Goal: Task Accomplishment & Management: Manage account settings

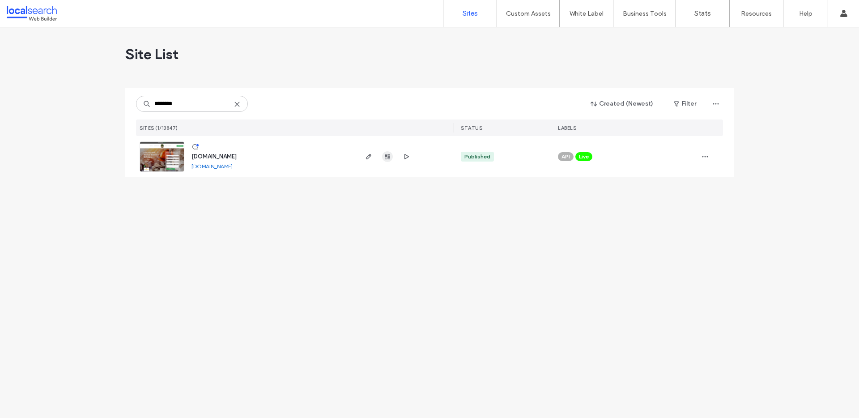
type input "********"
click at [384, 156] on icon "button" at bounding box center [387, 156] width 7 height 7
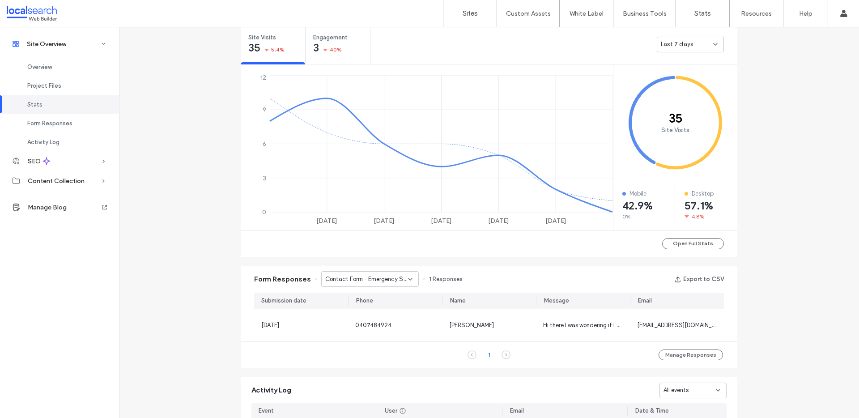
scroll to position [388, 0]
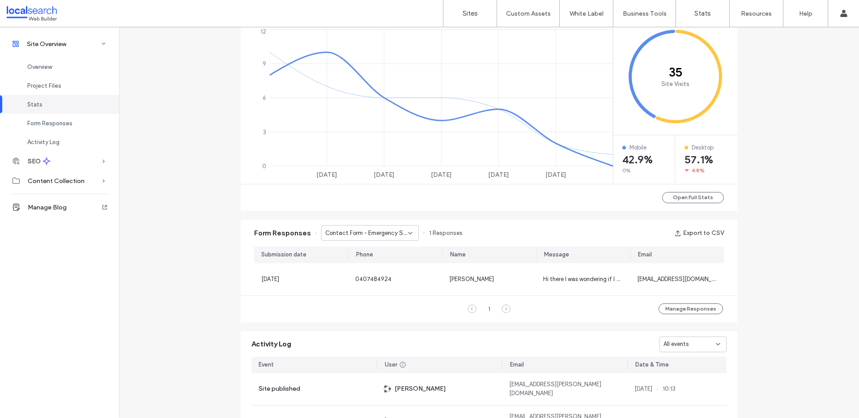
click at [370, 233] on span "Contact Form - Emergency Storm Damage page" at bounding box center [366, 233] width 83 height 9
click at [524, 235] on div "Form Responses Contact Form - Emergency Storm Damage page 1 Responses Export to…" at bounding box center [489, 233] width 497 height 27
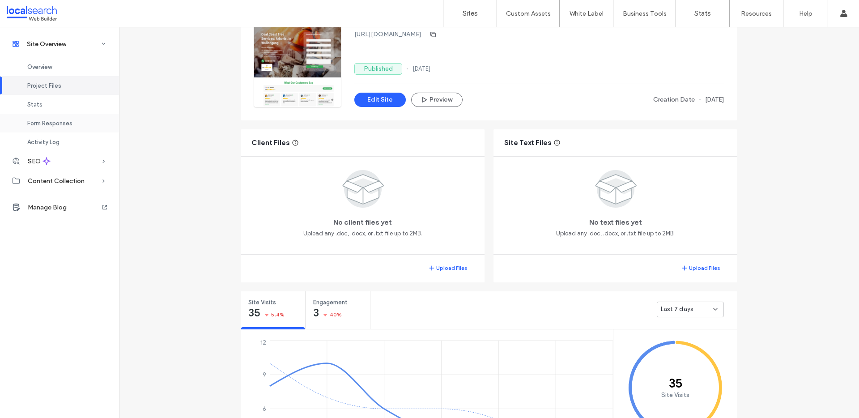
scroll to position [356, 0]
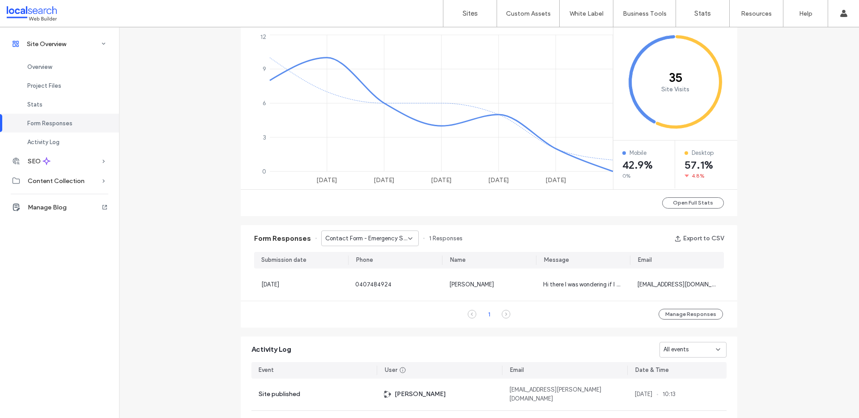
scroll to position [438, 0]
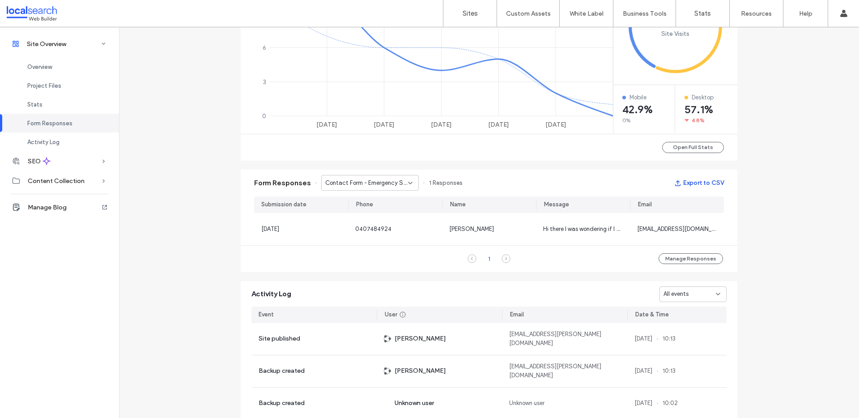
click at [694, 179] on button "Export to CSV" at bounding box center [699, 183] width 50 height 14
click at [352, 187] on div "Contact Form - Emergency Storm Damage page" at bounding box center [370, 183] width 98 height 16
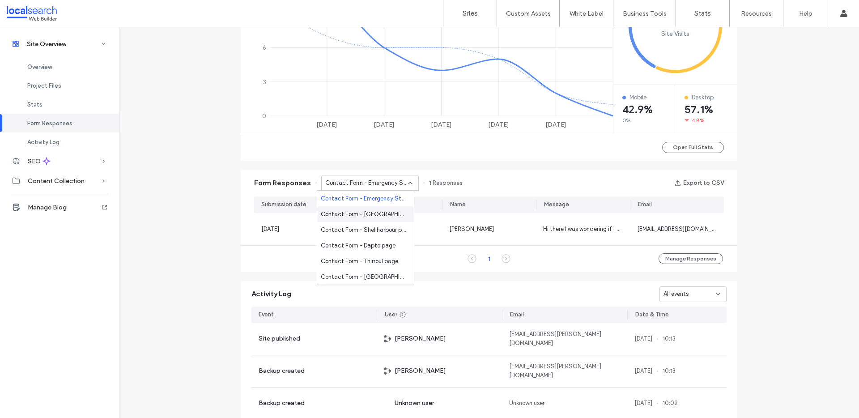
click at [377, 212] on span "Contact Form - [GEOGRAPHIC_DATA] page" at bounding box center [364, 214] width 86 height 9
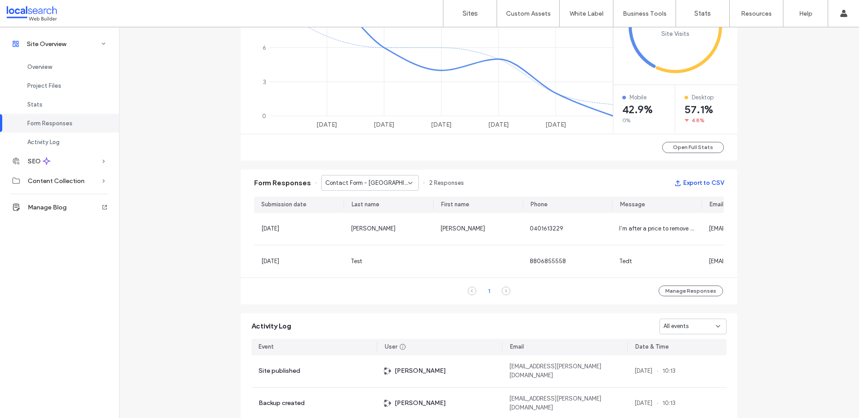
click at [704, 177] on button "Export to CSV" at bounding box center [699, 183] width 50 height 14
click at [370, 181] on span "Contact Form - [GEOGRAPHIC_DATA] page" at bounding box center [366, 183] width 83 height 9
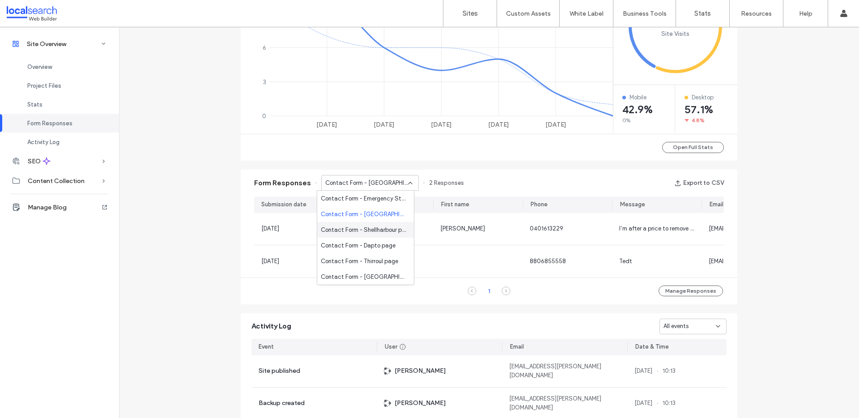
click at [369, 229] on span "Contact Form - Shellharbour page" at bounding box center [364, 229] width 86 height 9
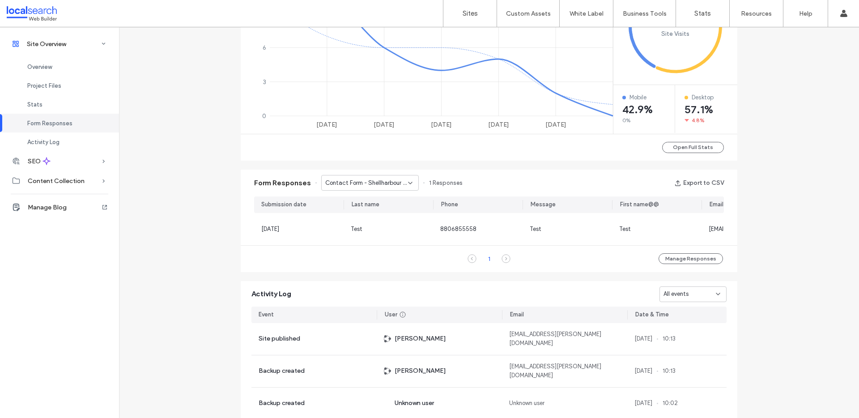
click at [371, 180] on span "Contact Form - Shellharbour page" at bounding box center [366, 183] width 83 height 9
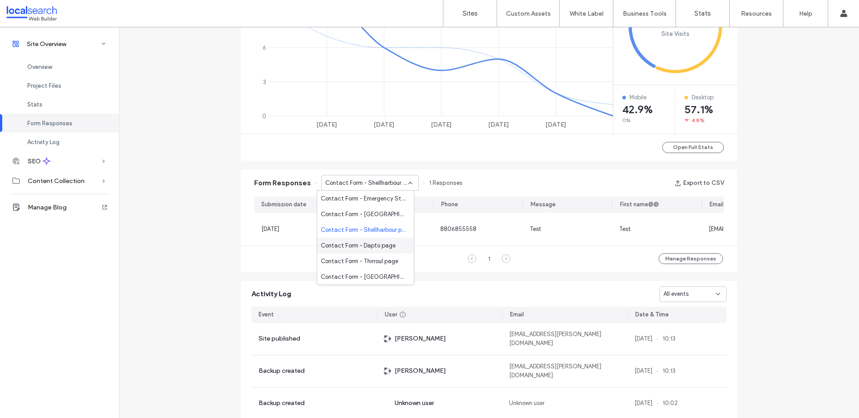
click at [365, 244] on span "Contact Form - Dapto page" at bounding box center [358, 245] width 75 height 9
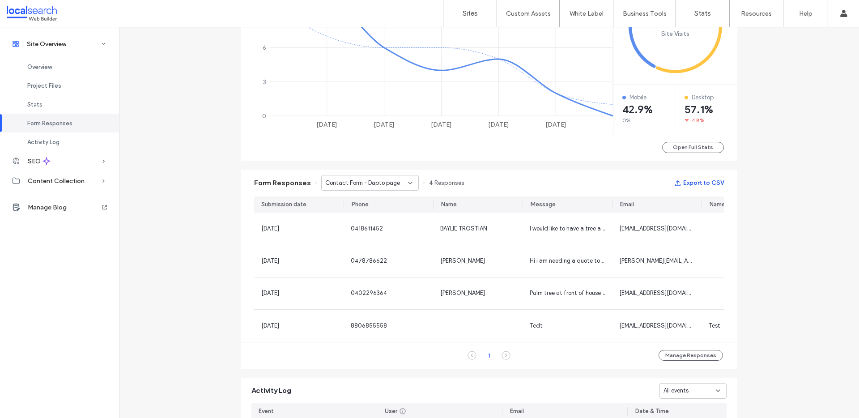
click at [685, 183] on button "Export to CSV" at bounding box center [699, 183] width 50 height 14
click at [389, 183] on span "Contact Form - Dapto page" at bounding box center [362, 183] width 75 height 9
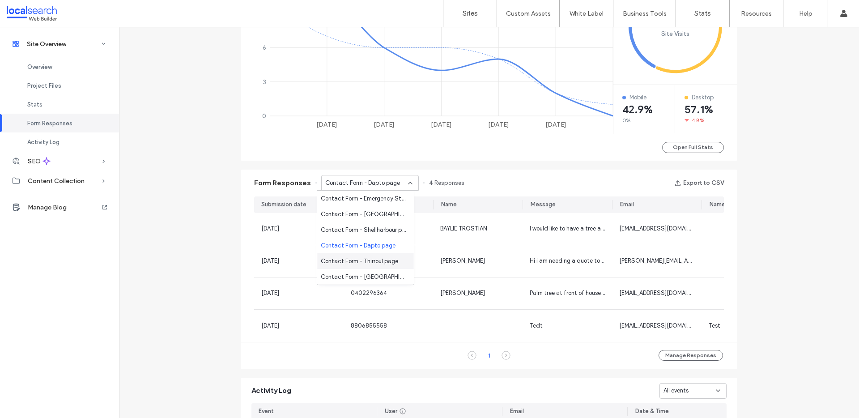
click at [383, 257] on span "Contact Form - Thirroul page" at bounding box center [359, 261] width 77 height 9
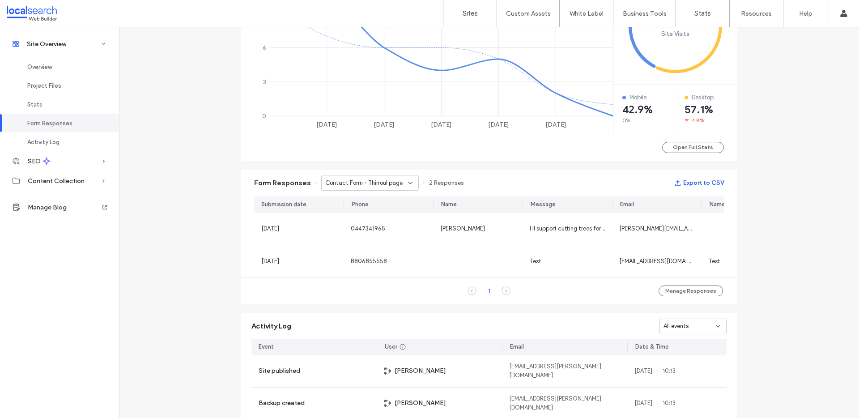
click at [700, 182] on button "Export to CSV" at bounding box center [699, 183] width 50 height 14
click at [383, 182] on span "Contact Form - Thirroul page" at bounding box center [363, 183] width 77 height 9
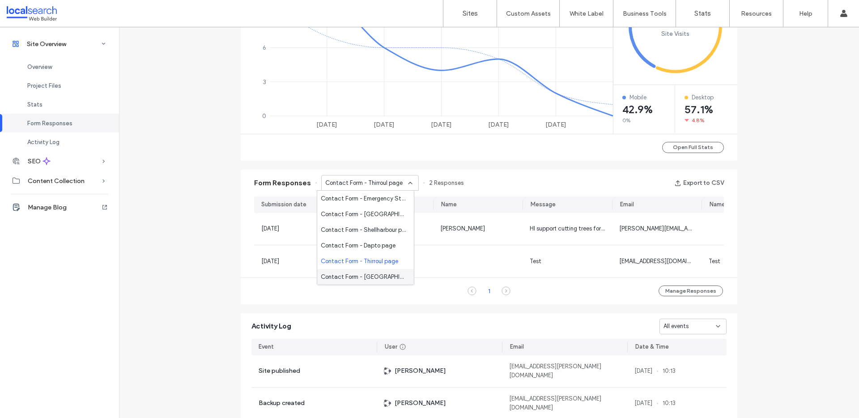
click at [371, 277] on span "Contact Form - [GEOGRAPHIC_DATA] page" at bounding box center [364, 276] width 86 height 9
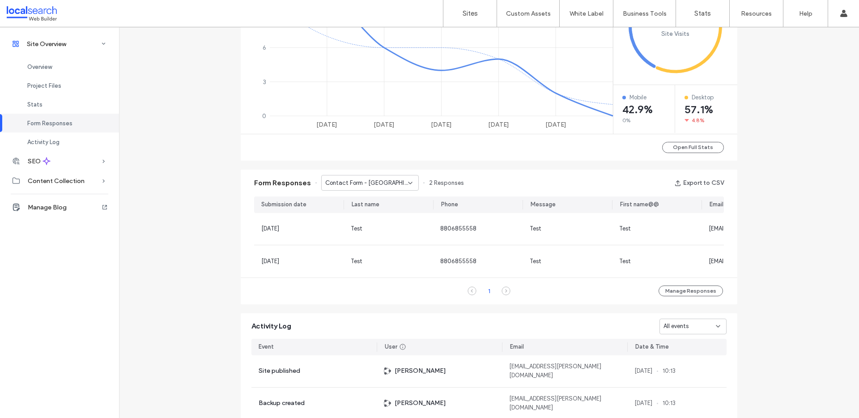
click at [388, 183] on span "Contact Form - [GEOGRAPHIC_DATA] page" at bounding box center [366, 183] width 83 height 9
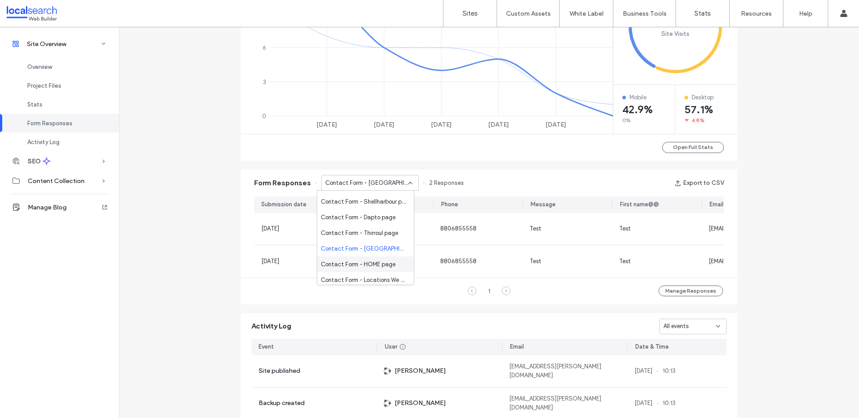
click at [363, 266] on span "Contact Form - HOME page" at bounding box center [358, 264] width 75 height 9
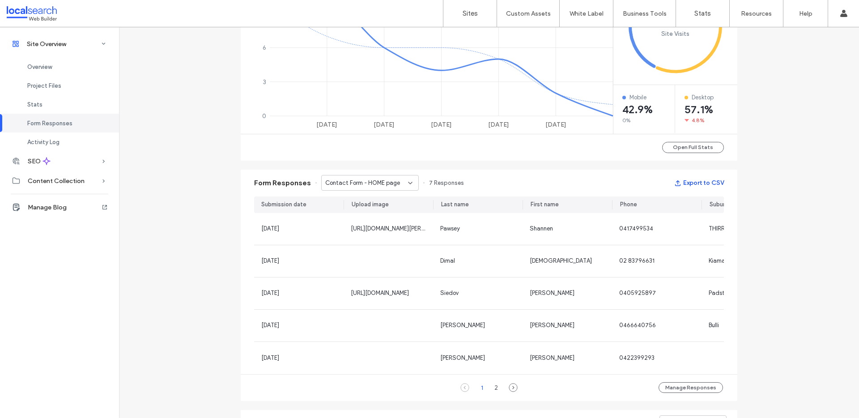
click at [691, 182] on button "Export to CSV" at bounding box center [699, 183] width 50 height 14
click at [379, 181] on span "Contact Form - HOME page" at bounding box center [362, 183] width 75 height 9
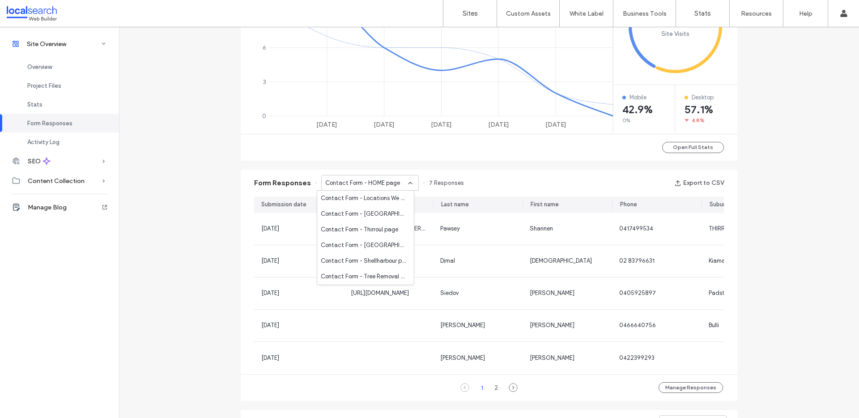
scroll to position [115, 0]
click at [370, 193] on span "Contact Form - Locations We Service page" at bounding box center [364, 192] width 86 height 9
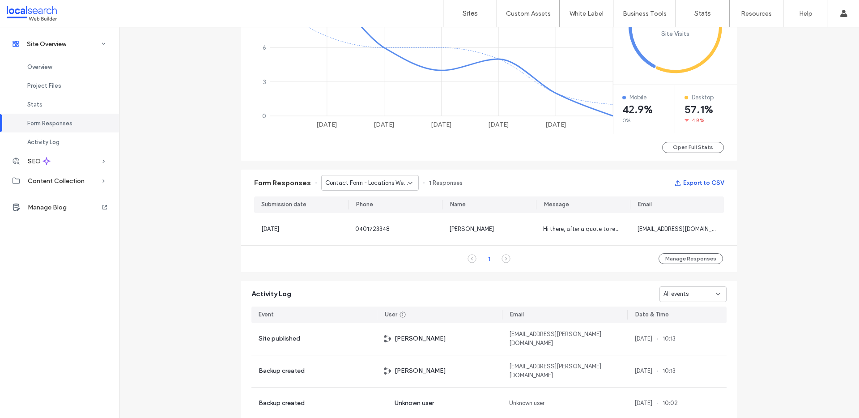
click at [701, 183] on button "Export to CSV" at bounding box center [699, 183] width 50 height 14
click at [363, 187] on div "Contact Form - Locations We Service page" at bounding box center [370, 183] width 98 height 16
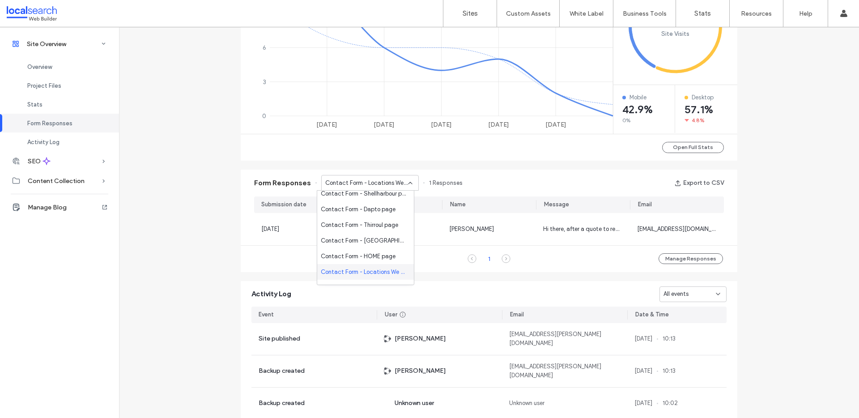
scroll to position [79, 0]
click at [370, 242] on span "Contact Form - [GEOGRAPHIC_DATA] page" at bounding box center [364, 245] width 86 height 9
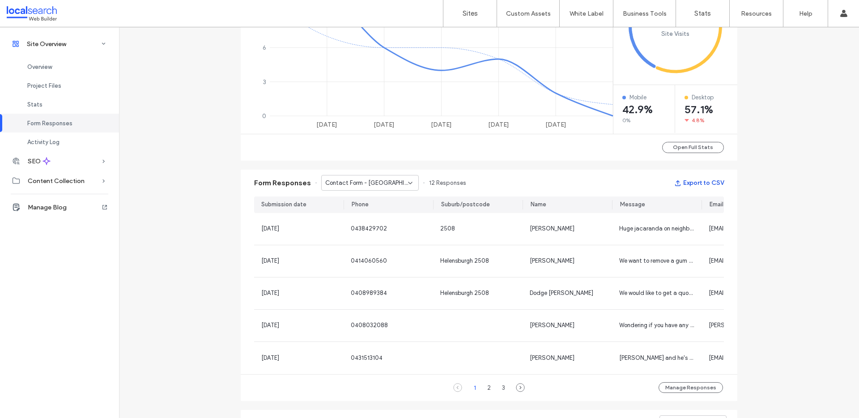
click at [696, 179] on button "Export to CSV" at bounding box center [699, 183] width 50 height 14
click at [380, 184] on span "Contact Form - [GEOGRAPHIC_DATA] page" at bounding box center [366, 183] width 83 height 9
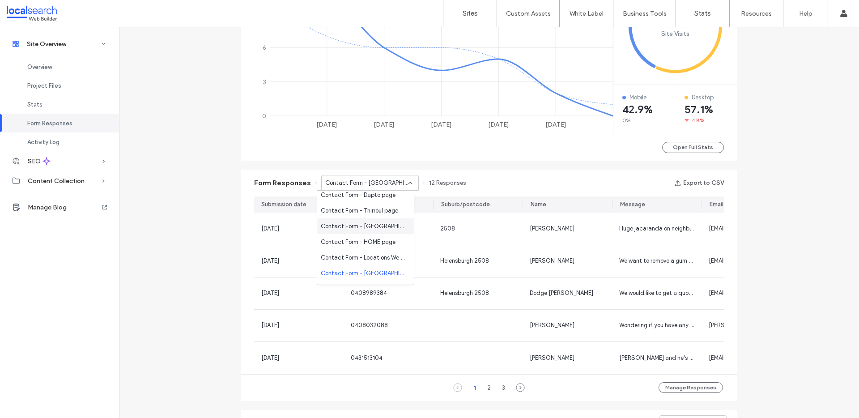
scroll to position [93, 0]
click at [356, 242] on span "Contact Form - Thirroul page" at bounding box center [359, 246] width 77 height 9
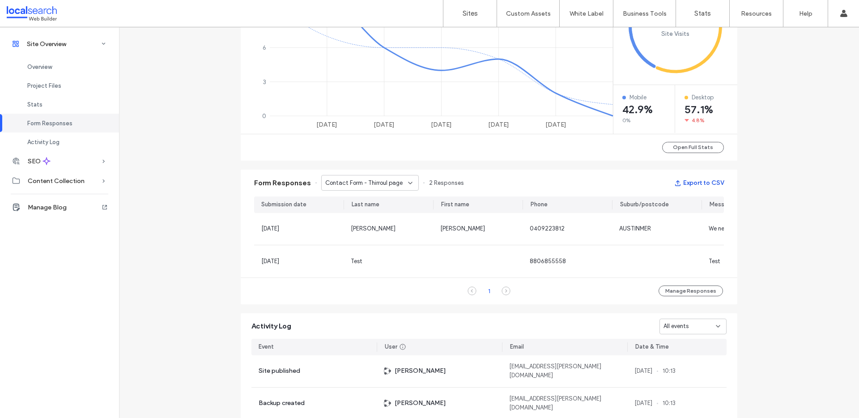
click at [699, 183] on button "Export to CSV" at bounding box center [699, 183] width 50 height 14
click at [379, 183] on span "Contact Form - Thirroul page" at bounding box center [363, 183] width 77 height 9
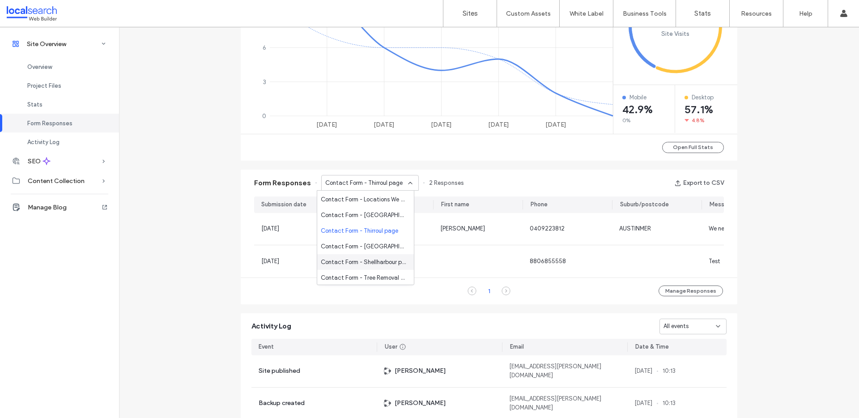
scroll to position [104, 0]
click at [370, 252] on span "Contact Form - [GEOGRAPHIC_DATA] page" at bounding box center [364, 251] width 86 height 9
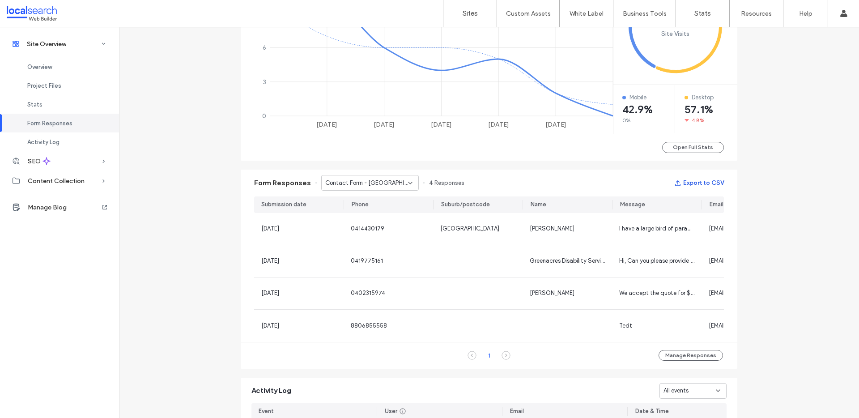
click at [697, 183] on button "Export to CSV" at bounding box center [699, 183] width 50 height 14
click at [358, 183] on span "Contact Form - [GEOGRAPHIC_DATA] page" at bounding box center [366, 183] width 83 height 9
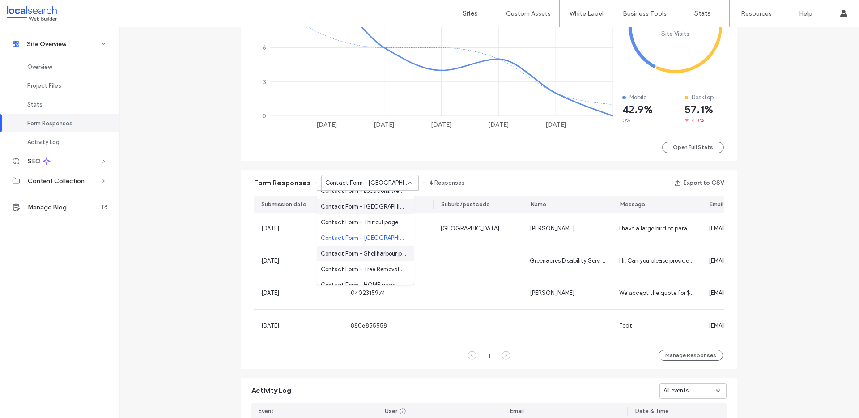
scroll to position [118, 0]
click at [374, 248] on span "Contact Form - Shellharbour page" at bounding box center [364, 252] width 86 height 9
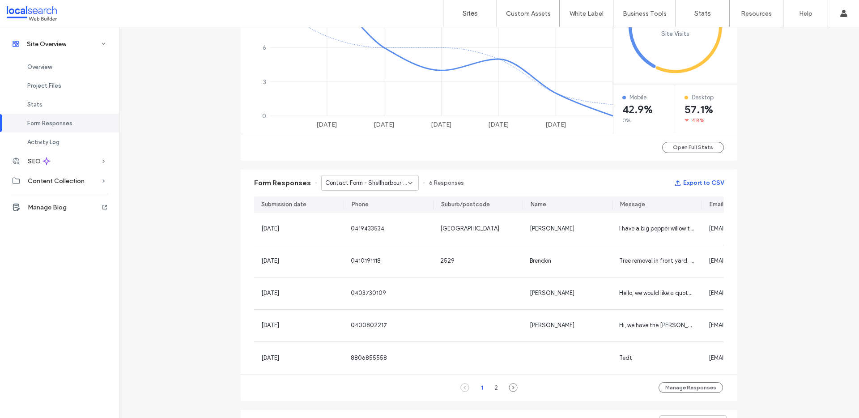
click at [699, 181] on button "Export to CSV" at bounding box center [699, 183] width 50 height 14
click at [384, 182] on span "Contact Form - Shellharbour page" at bounding box center [366, 183] width 83 height 9
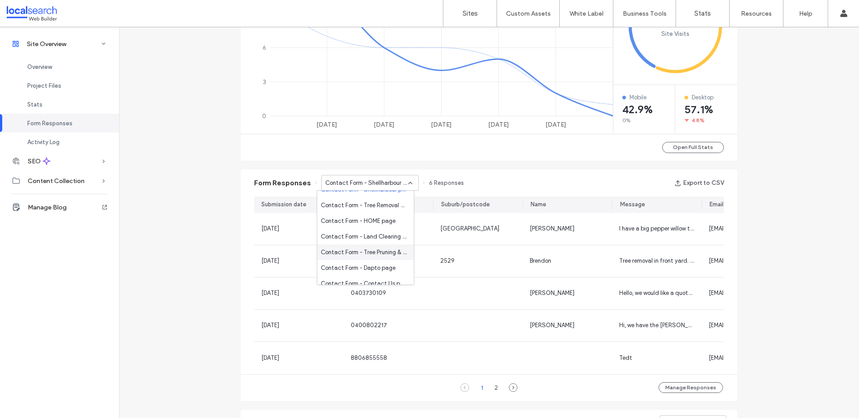
scroll to position [188, 0]
click at [354, 200] on span "Contact Form - Tree Removal page" at bounding box center [364, 198] width 86 height 9
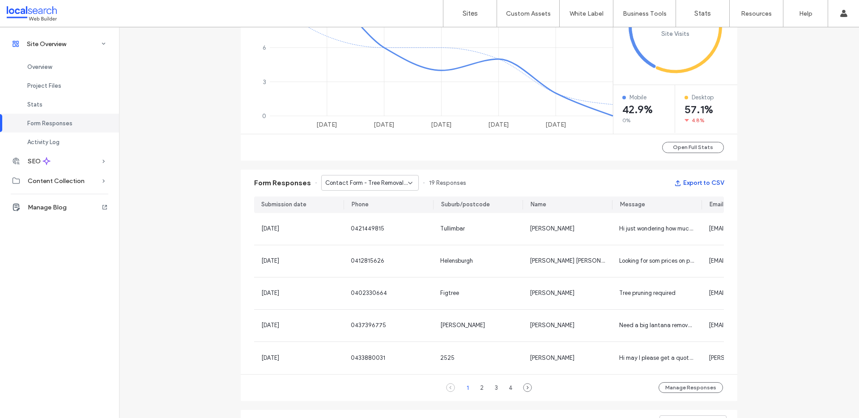
click at [705, 177] on button "Export to CSV" at bounding box center [699, 183] width 50 height 14
click at [373, 183] on span "Contact Form - Tree Removal page" at bounding box center [366, 183] width 83 height 9
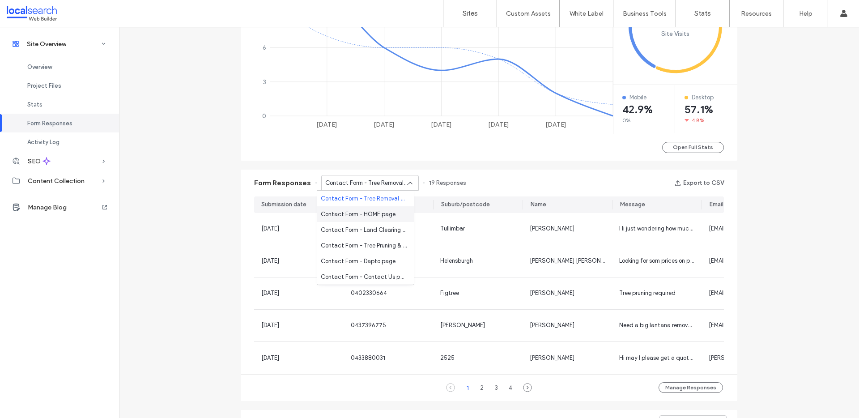
click at [360, 217] on span "Contact Form - HOME page" at bounding box center [358, 214] width 75 height 9
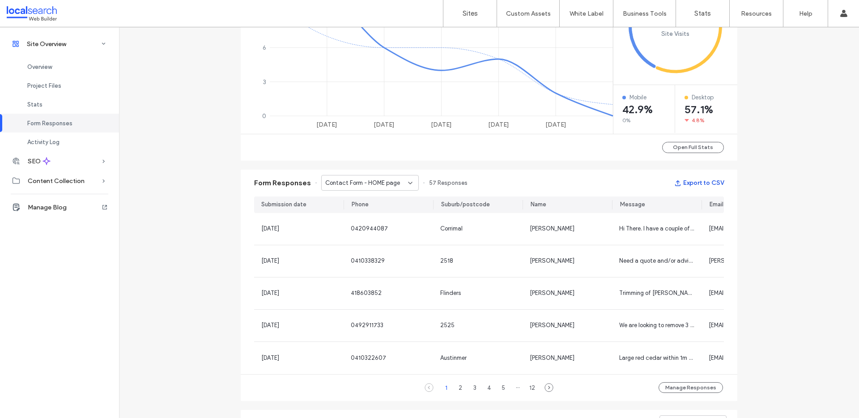
click at [693, 181] on button "Export to CSV" at bounding box center [699, 183] width 50 height 14
click at [377, 182] on span "Contact Form - HOME page" at bounding box center [362, 183] width 75 height 9
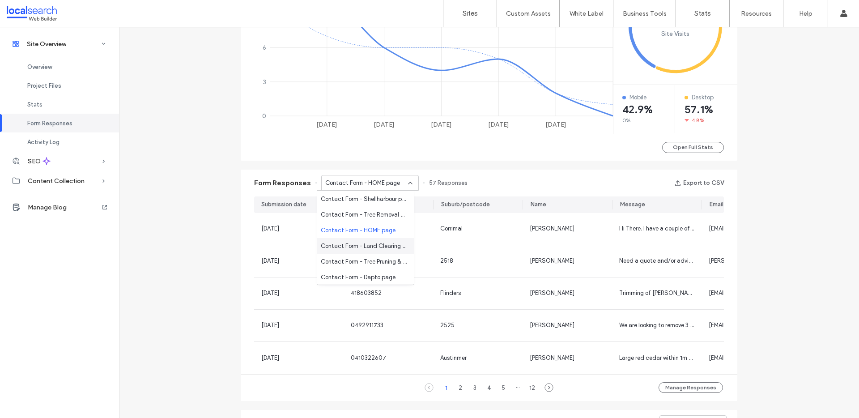
click at [358, 246] on span "Contact Form - Land Clearing page" at bounding box center [364, 246] width 86 height 9
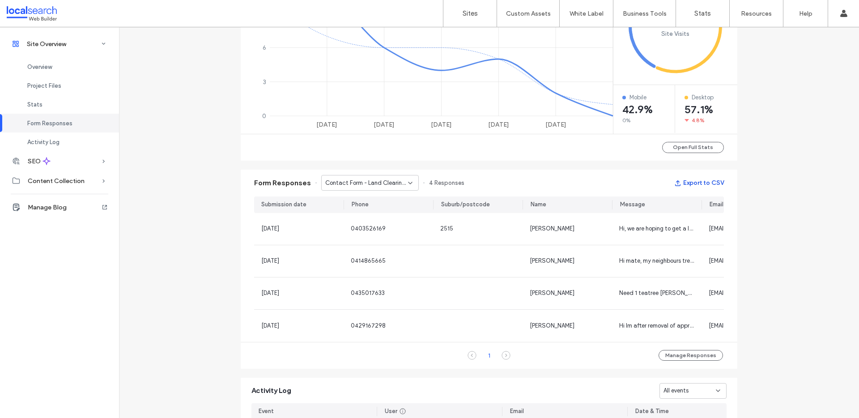
click at [689, 180] on button "Export to CSV" at bounding box center [699, 183] width 50 height 14
click at [379, 184] on span "Contact Form - Land Clearing page" at bounding box center [366, 183] width 83 height 9
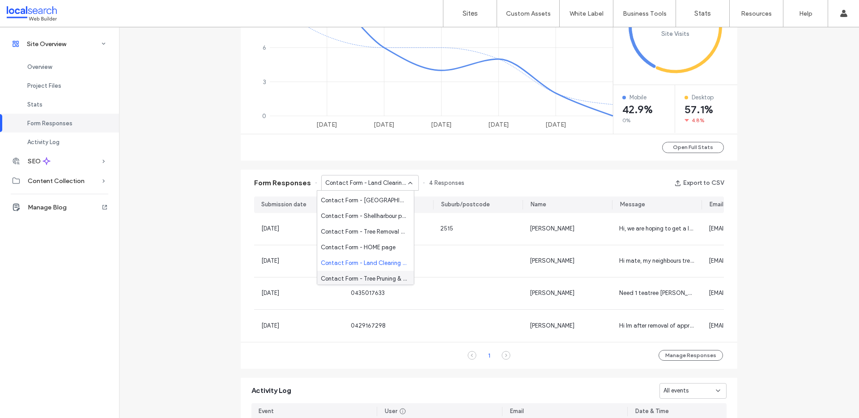
scroll to position [188, 0]
click at [360, 242] on span "Contact Form - Tree Pruning & Shaping page" at bounding box center [364, 245] width 86 height 9
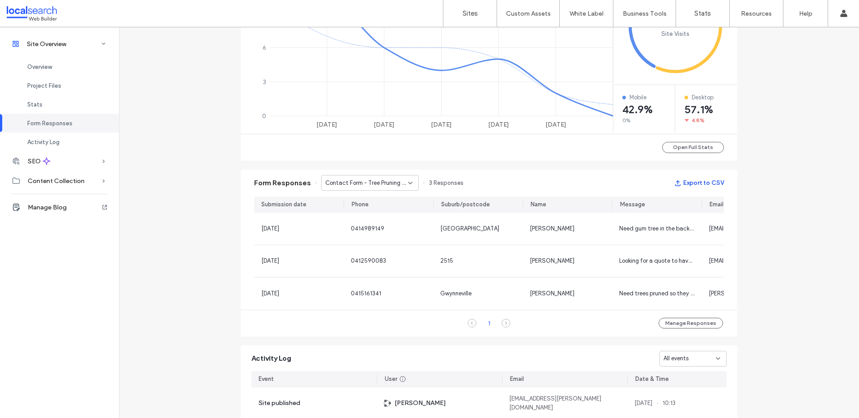
click at [696, 183] on button "Export to CSV" at bounding box center [699, 183] width 50 height 14
click at [370, 182] on span "Contact Form - Tree Pruning & Shaping page" at bounding box center [366, 183] width 83 height 9
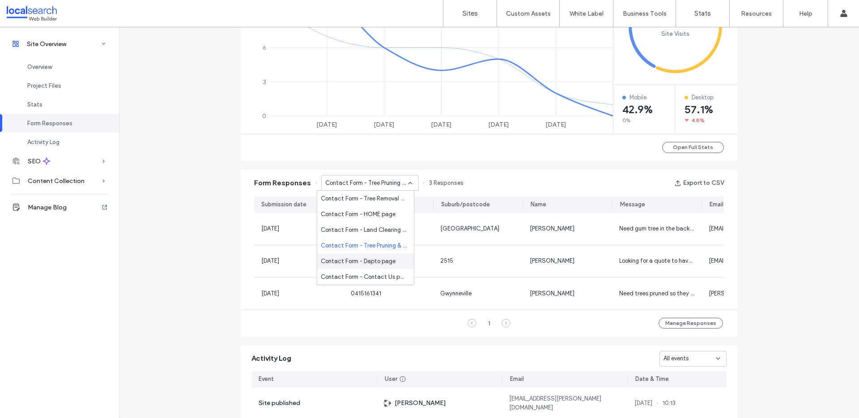
click at [363, 264] on span "Contact Form - Dapto page" at bounding box center [358, 261] width 75 height 9
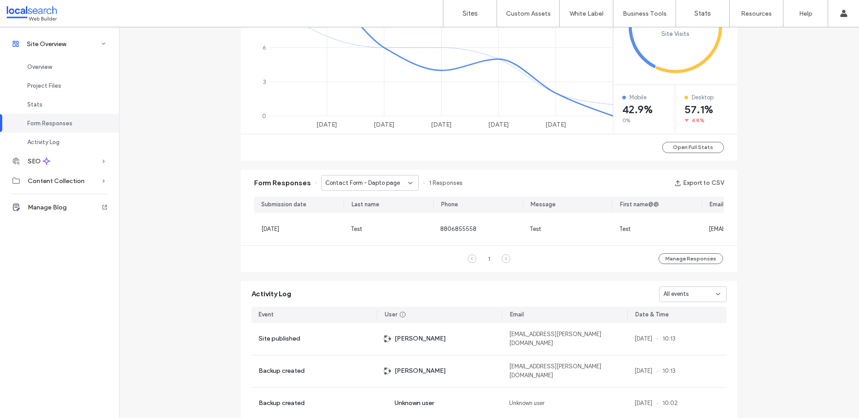
click at [347, 183] on span "Contact Form - Dapto page" at bounding box center [362, 183] width 75 height 9
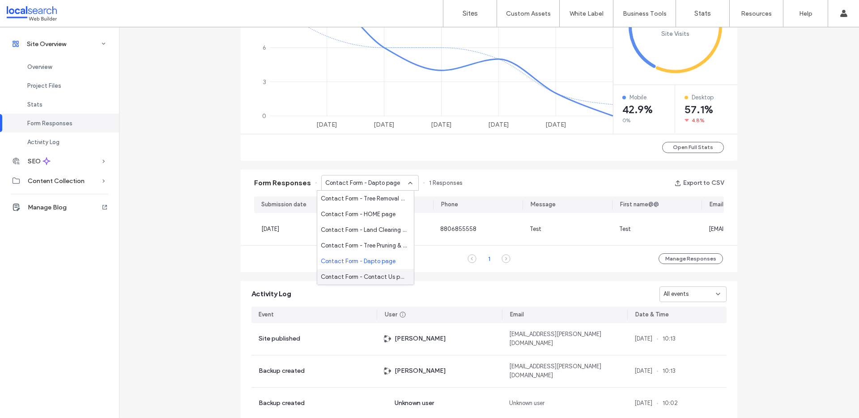
click at [367, 271] on div "Contact Form - Contact Us page" at bounding box center [365, 277] width 97 height 16
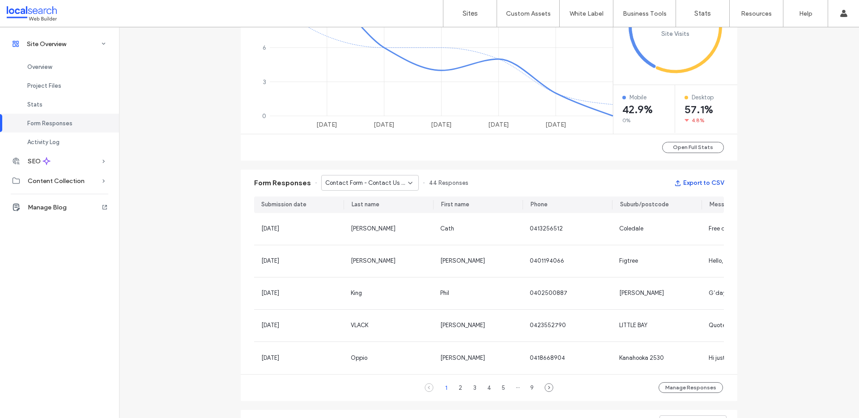
click at [705, 183] on button "Export to CSV" at bounding box center [699, 183] width 50 height 14
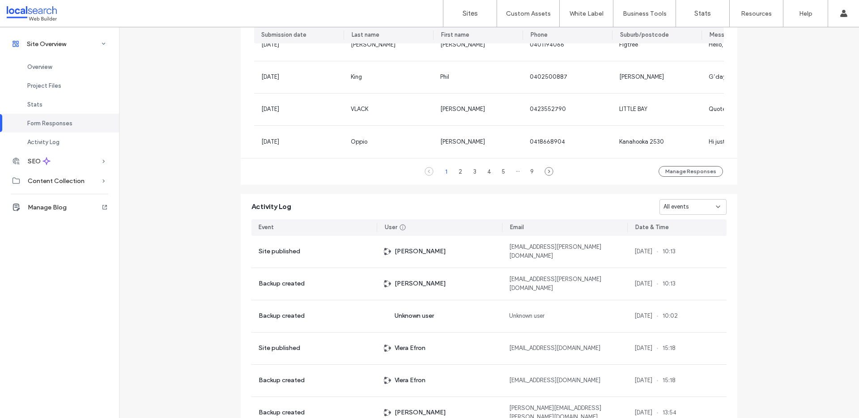
scroll to position [711, 0]
